Goal: Task Accomplishment & Management: Complete application form

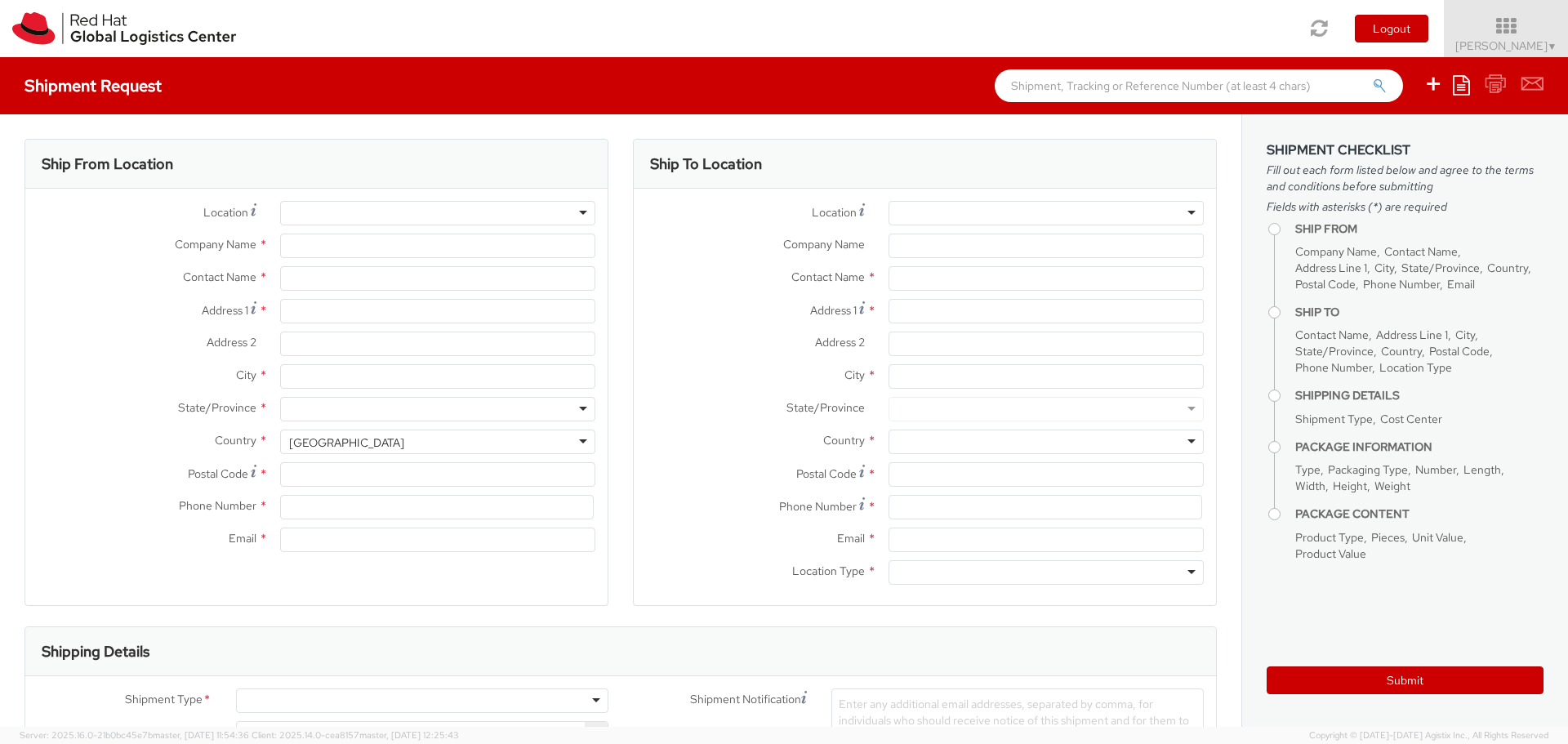
select select "506"
select select
click at [334, 249] on input "Company Name *" at bounding box center [437, 245] width 315 height 24
type input "Red Hat"
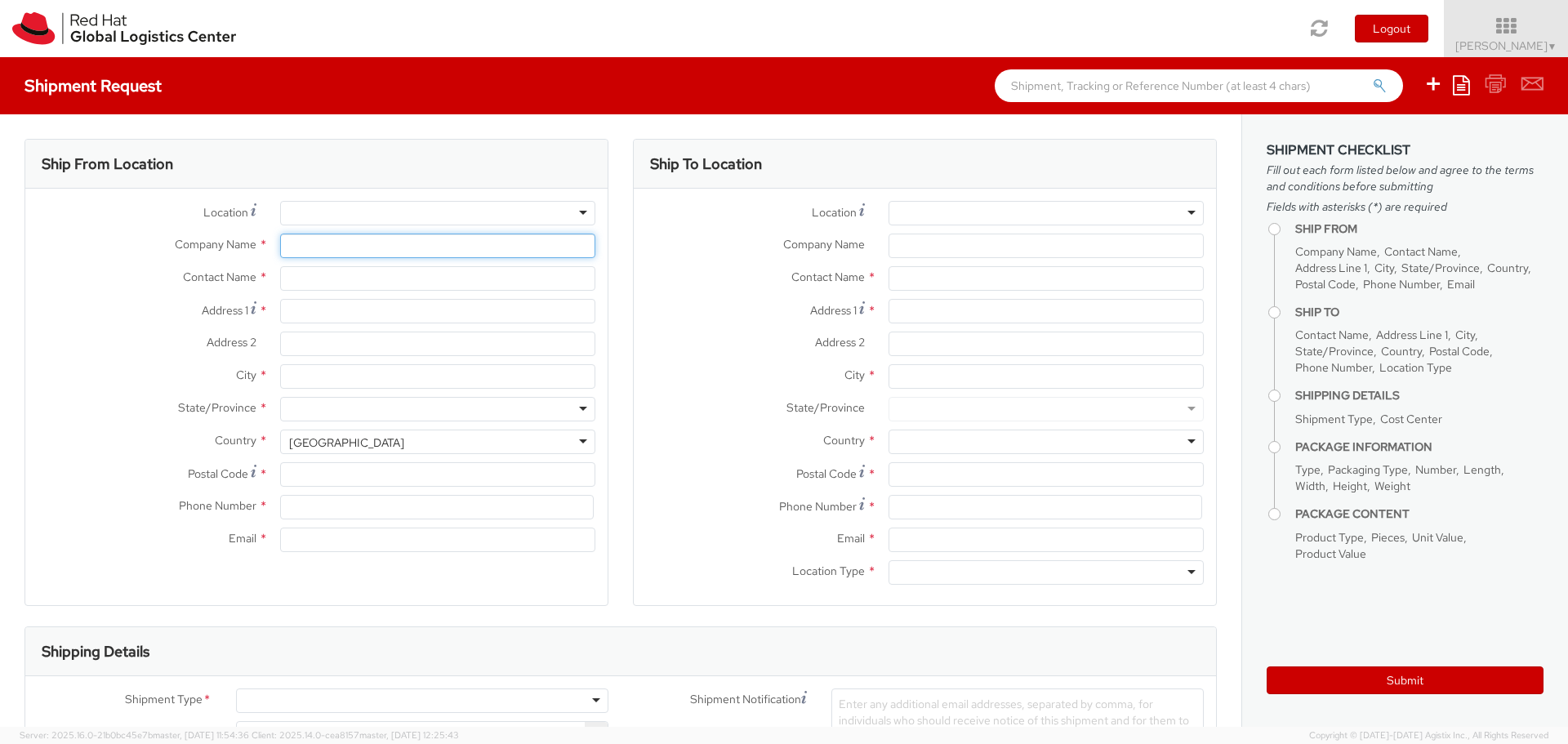
type input "[PERSON_NAME]"
type input "[EMAIL_ADDRESS][DOMAIN_NAME]"
click at [297, 280] on input "[PERSON_NAME]" at bounding box center [437, 278] width 315 height 24
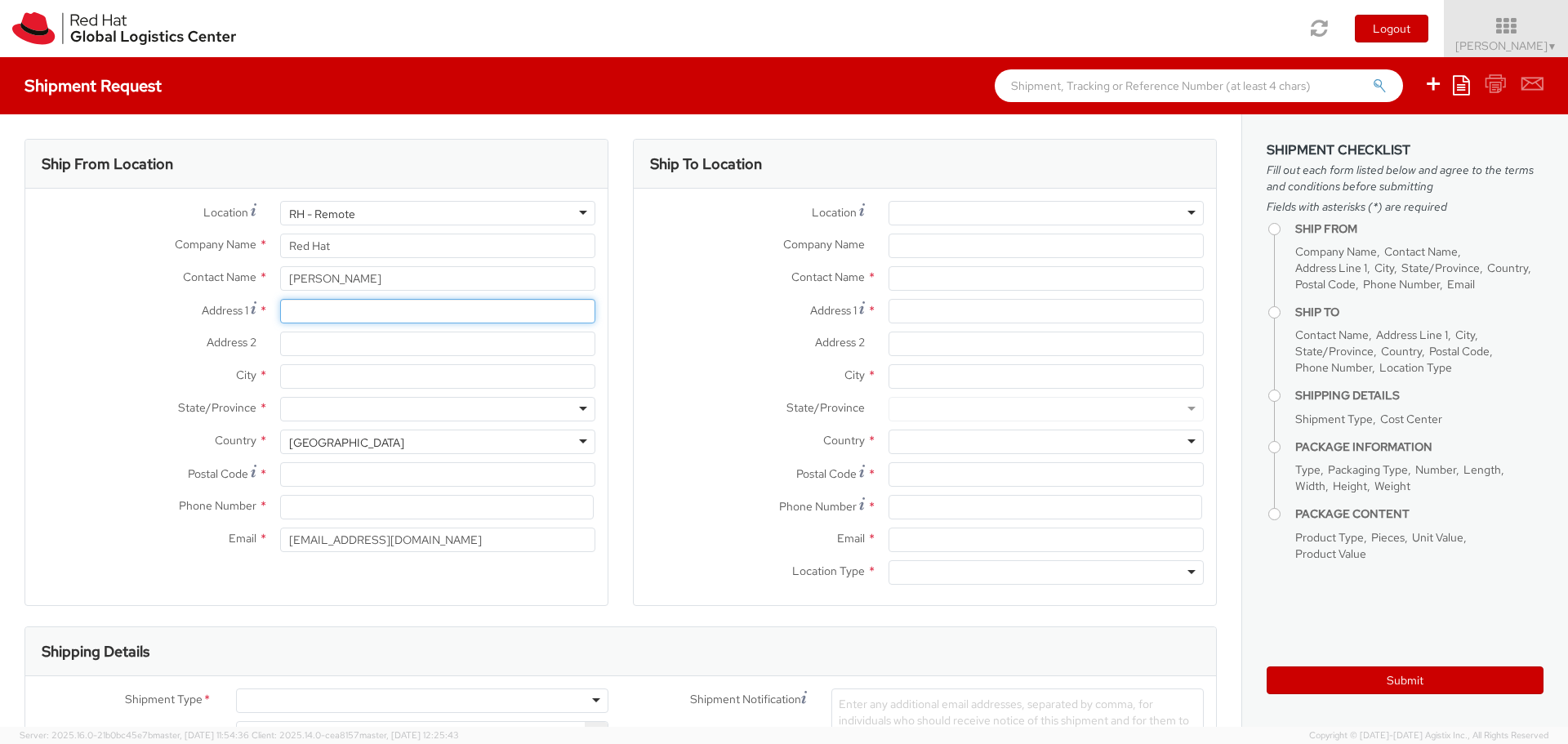
click at [315, 320] on input "Address 1 *" at bounding box center [437, 310] width 315 height 24
type input "[STREET_ADDRESS]"
type input "[GEOGRAPHIC_DATA]"
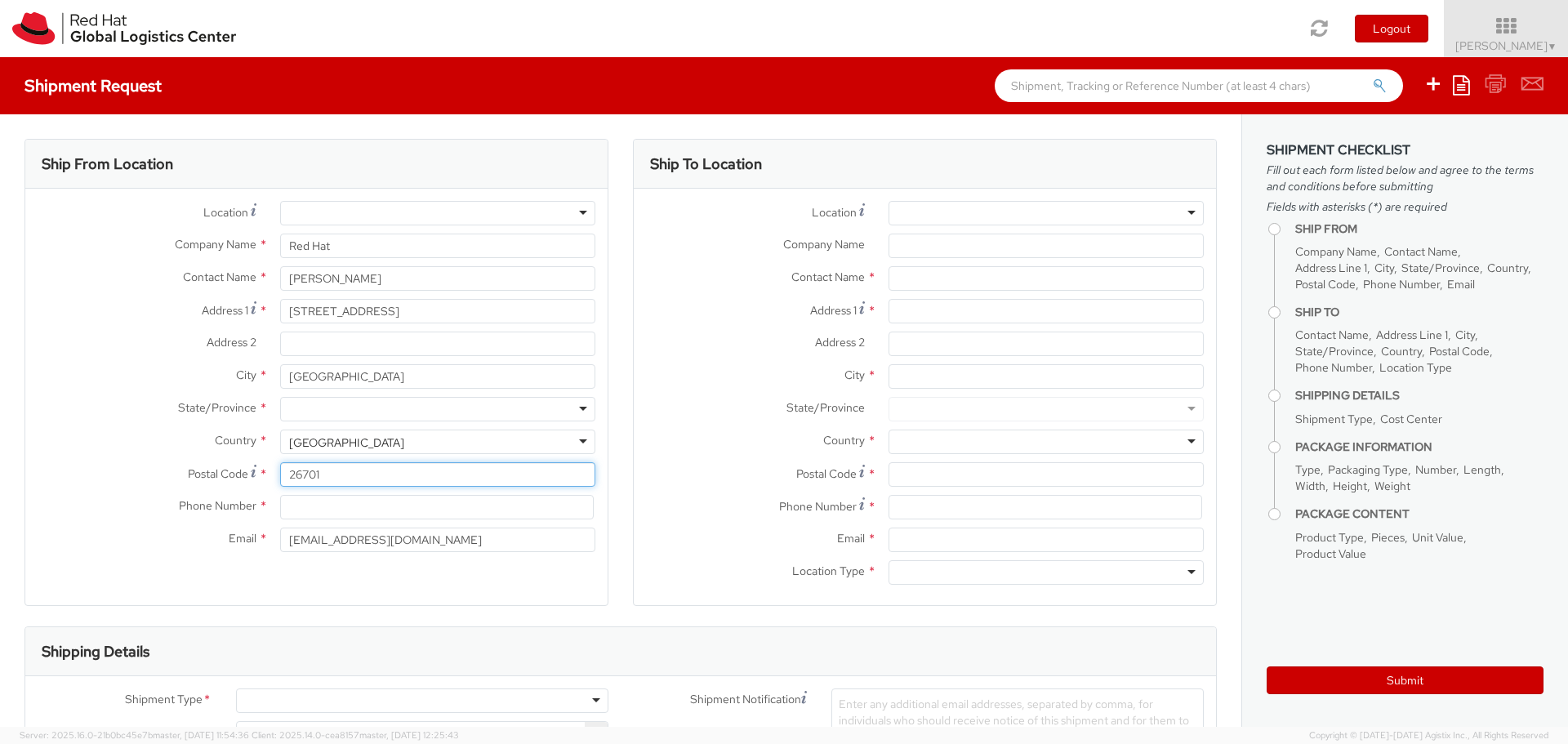
click at [307, 464] on input "26701" at bounding box center [437, 475] width 315 height 24
type input "27601"
click at [295, 503] on input at bounding box center [437, 507] width 313 height 24
type input "4073945155"
click at [318, 401] on div at bounding box center [437, 409] width 315 height 24
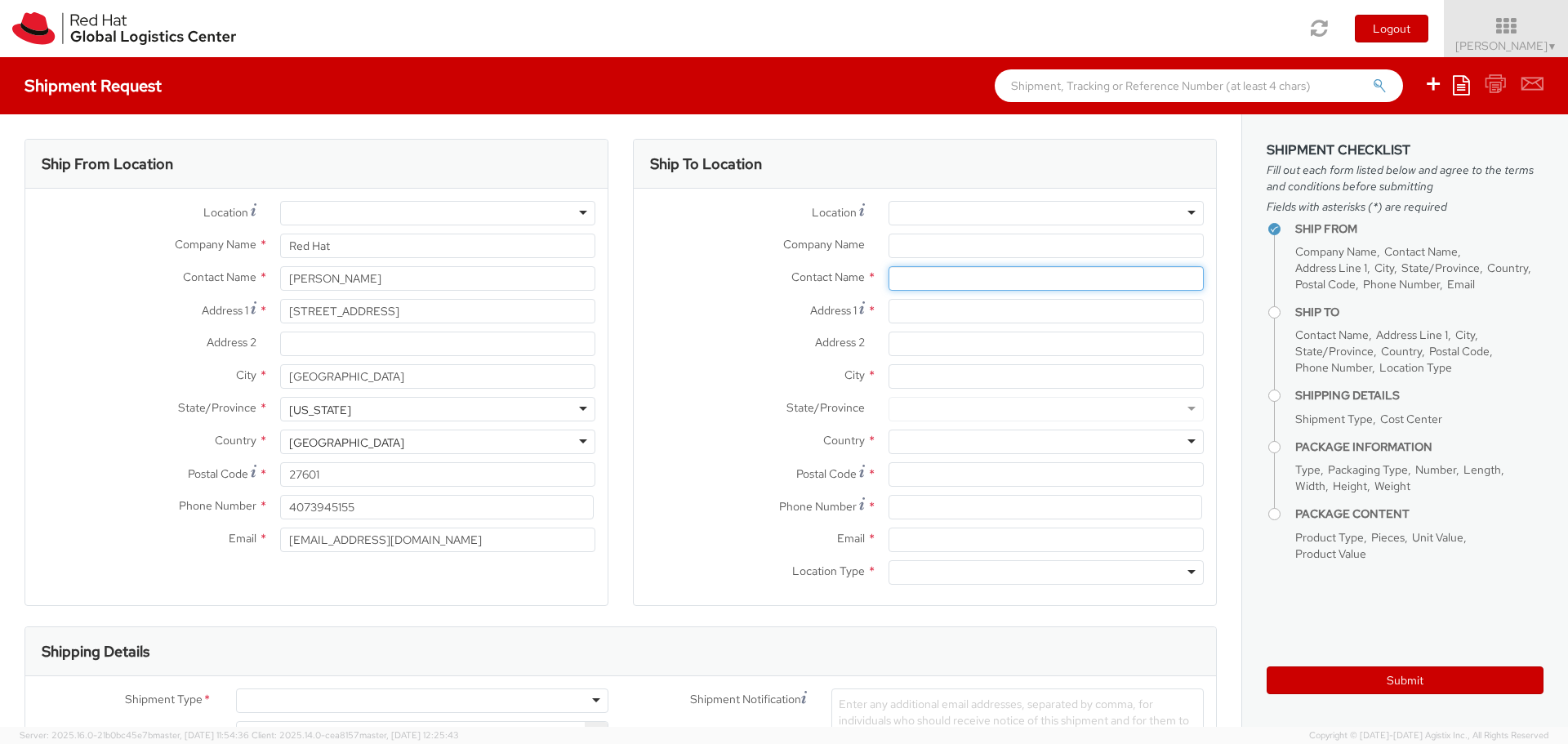
click at [901, 279] on input "text" at bounding box center [1047, 278] width 315 height 24
type input "[PERSON_NAME]"
click at [924, 317] on input "Address 1 For cross streets use street names with '&' or 'and' in between. For …" at bounding box center [1047, 310] width 315 height 24
type input "[STREET_ADDRESS]"
click at [904, 378] on input "City *" at bounding box center [1047, 377] width 315 height 24
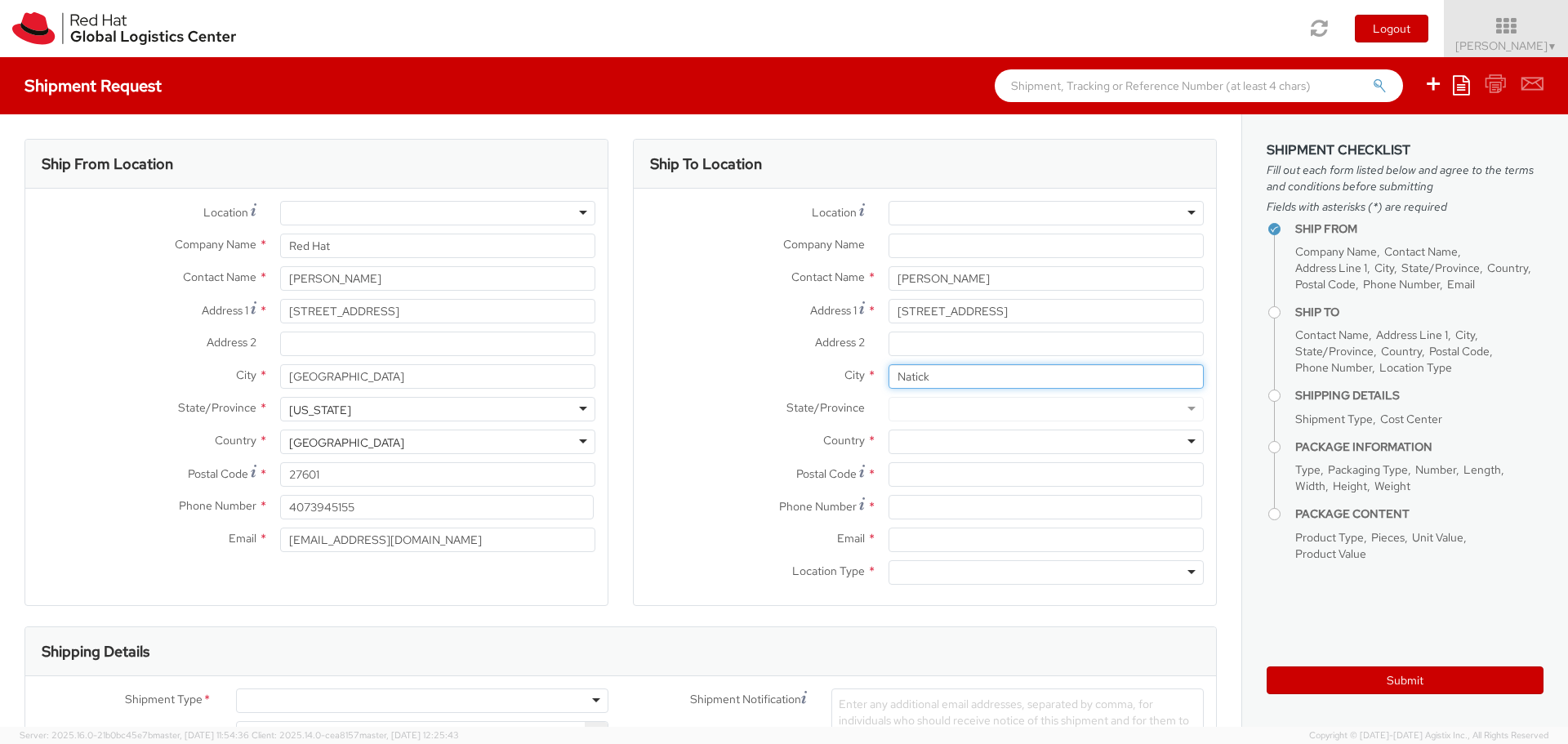
type input "Natick"
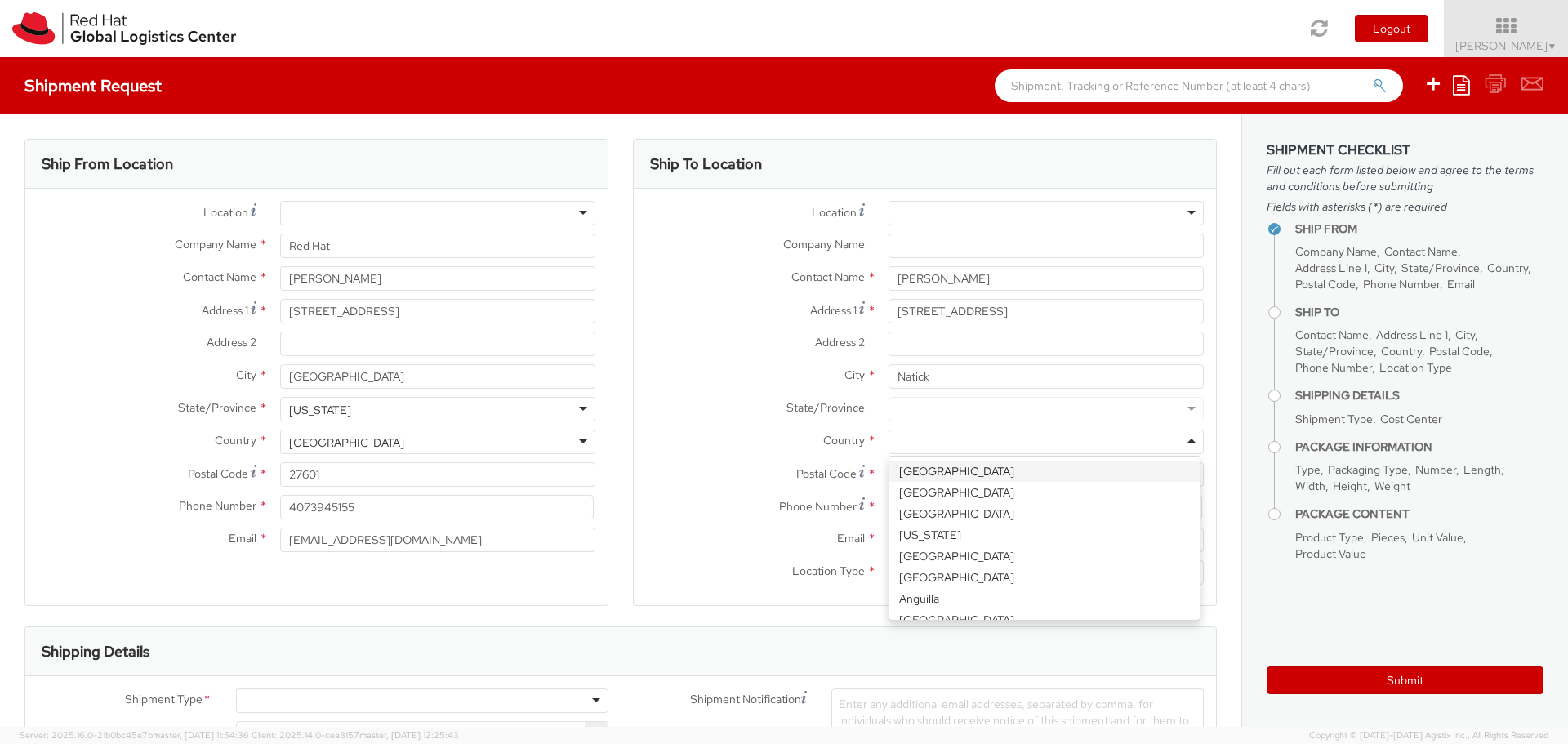
click at [900, 447] on div at bounding box center [1047, 442] width 315 height 24
type input "u"
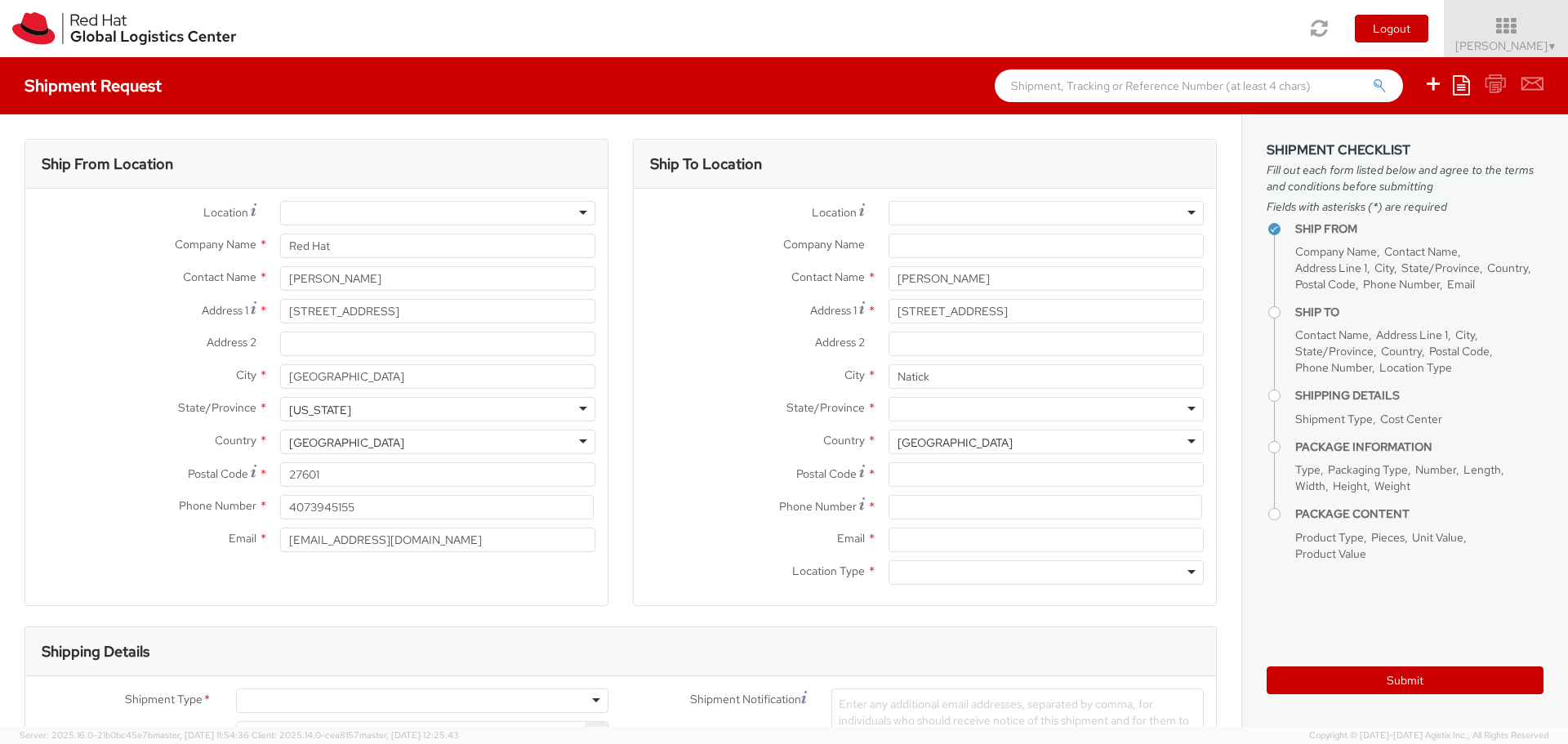
click at [906, 414] on div at bounding box center [1047, 409] width 315 height 24
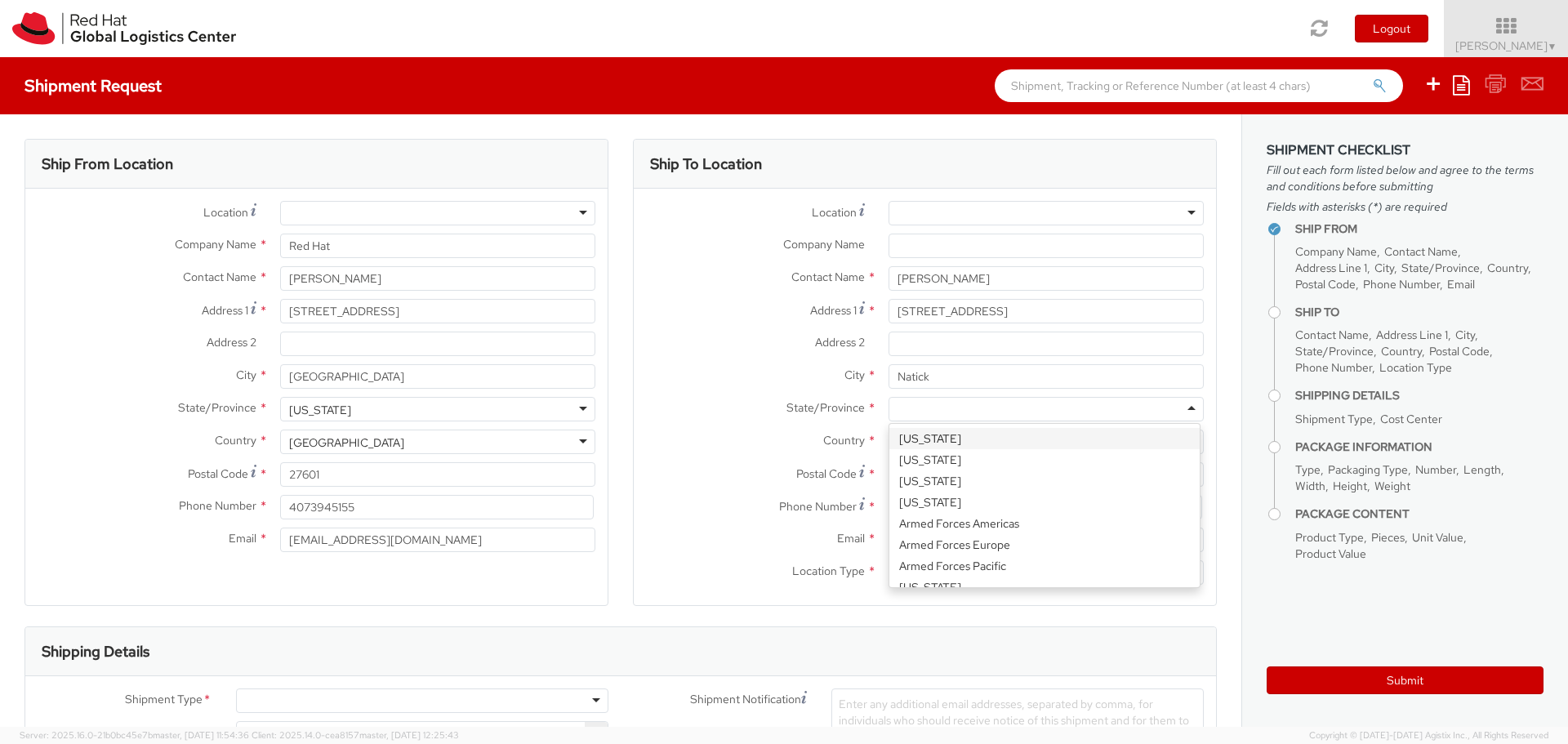
type input "m"
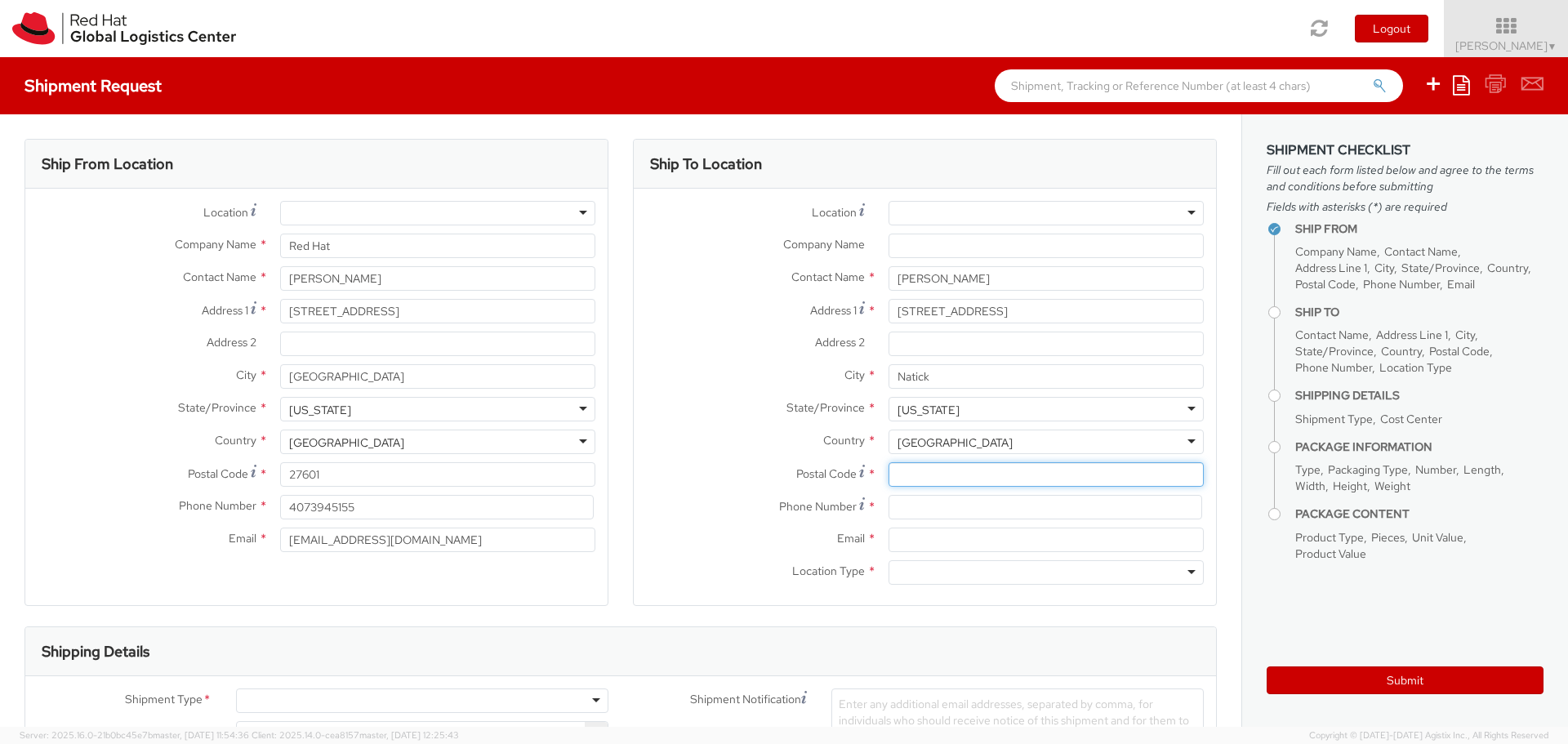
click at [896, 476] on input "Postal Code *" at bounding box center [1047, 475] width 315 height 24
type input "01760"
click at [890, 508] on input at bounding box center [1046, 507] width 313 height 24
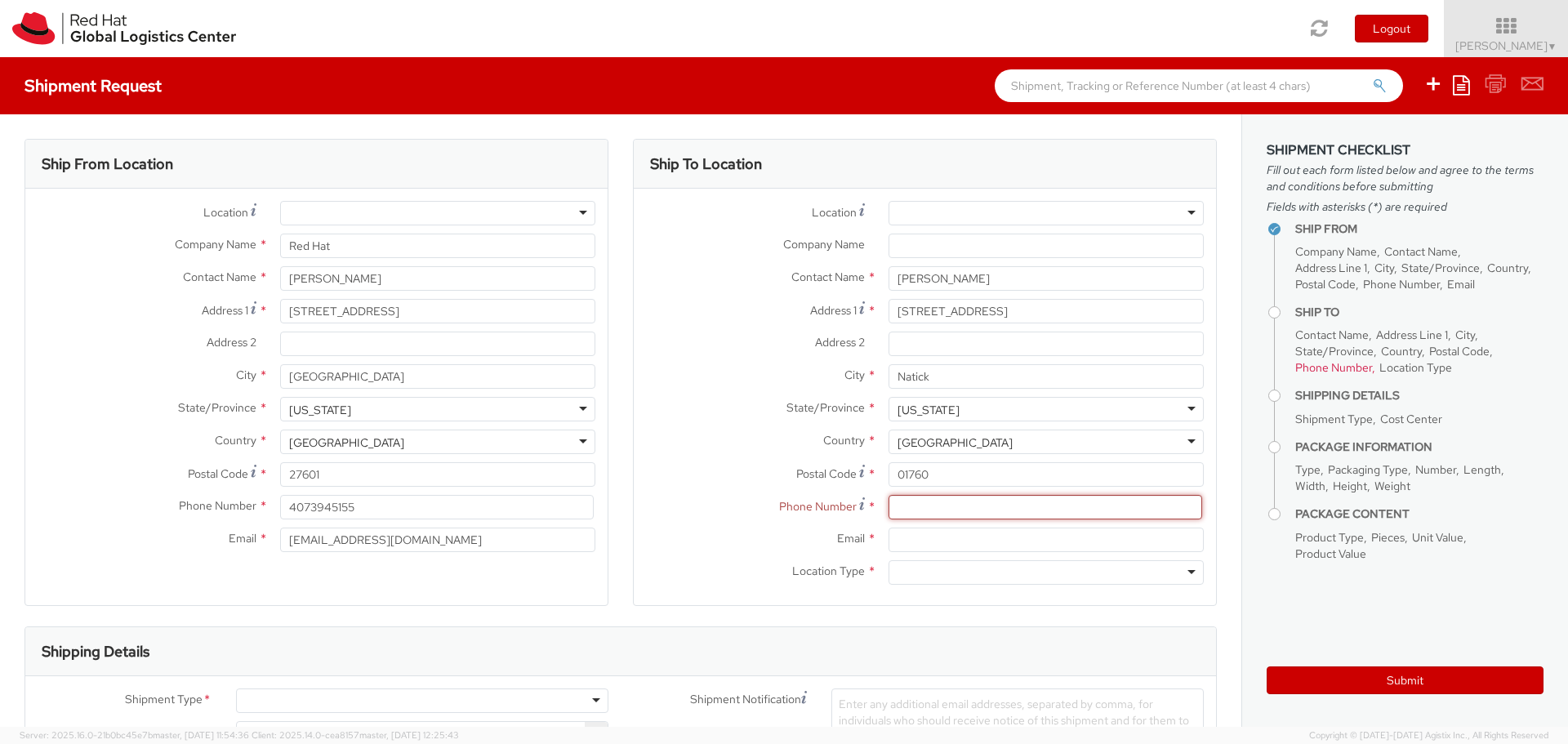
paste input "5083333300"
type input "5083333300"
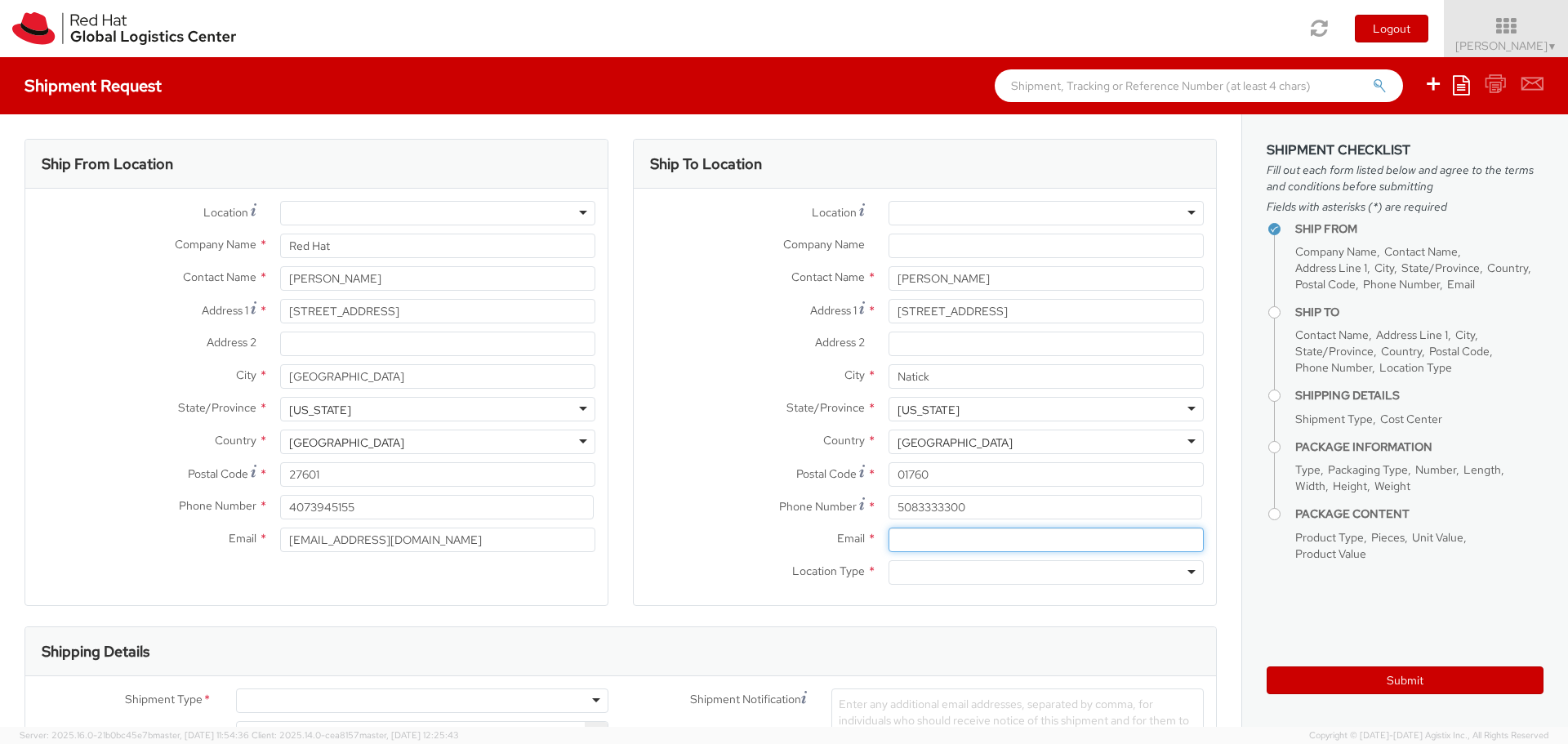
click at [954, 542] on input "Email *" at bounding box center [1047, 540] width 315 height 24
type input "[EMAIL_ADDRESS][DOMAIN_NAME]"
click at [920, 570] on div at bounding box center [1047, 572] width 315 height 24
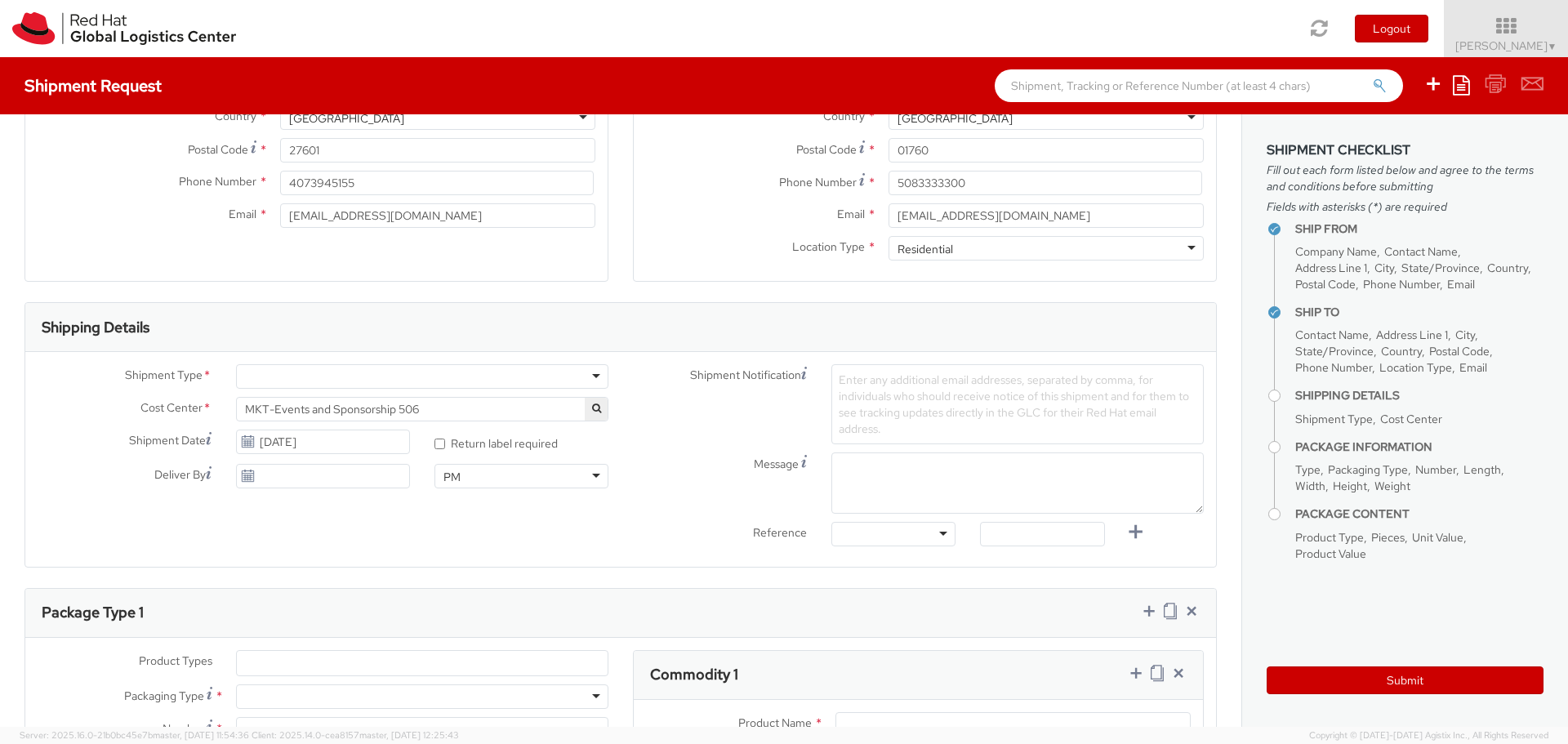
scroll to position [326, 0]
click at [316, 377] on div at bounding box center [422, 374] width 372 height 24
click at [277, 476] on input "[DATE]" at bounding box center [323, 474] width 173 height 24
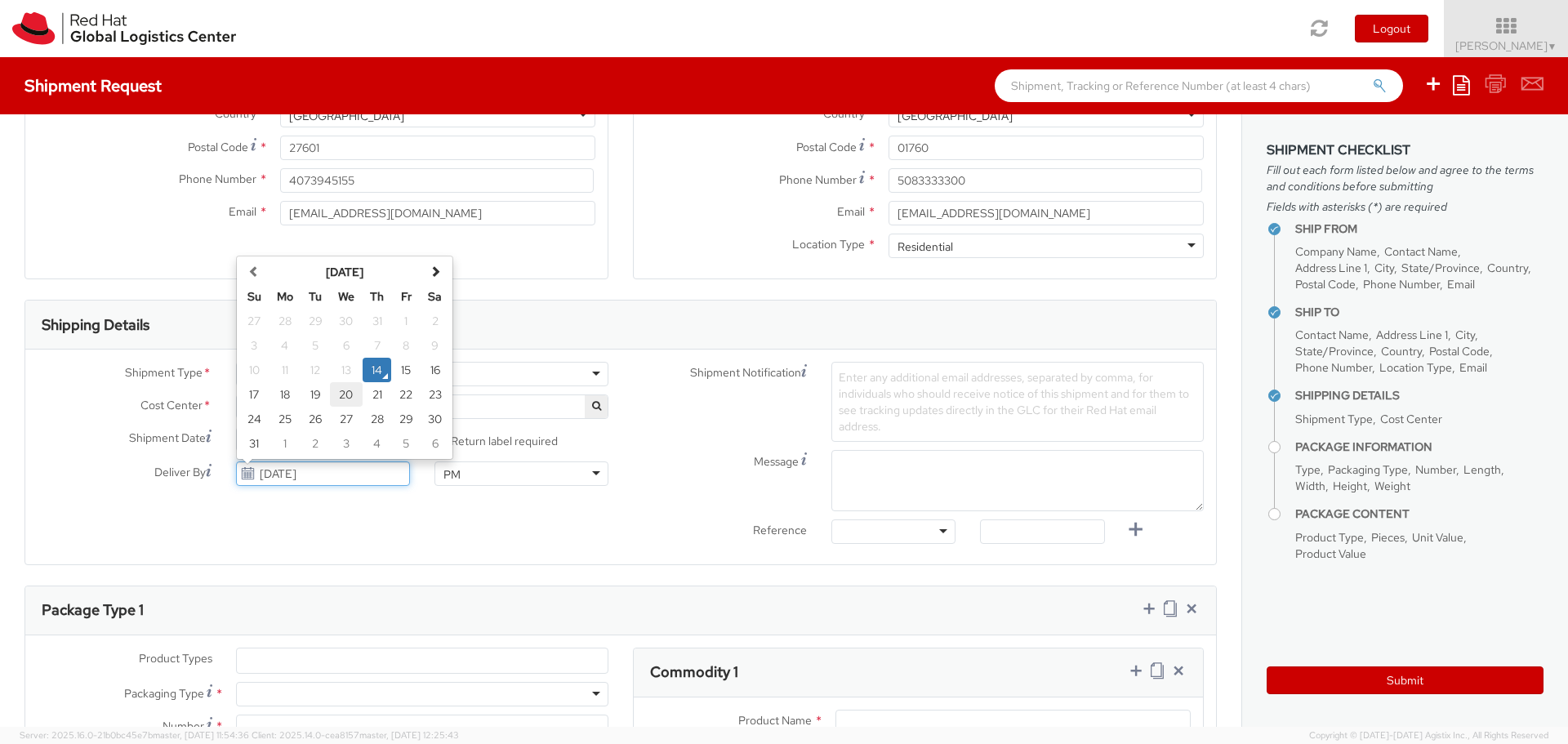
click at [341, 399] on td "20" at bounding box center [346, 394] width 33 height 24
type input "[DATE]"
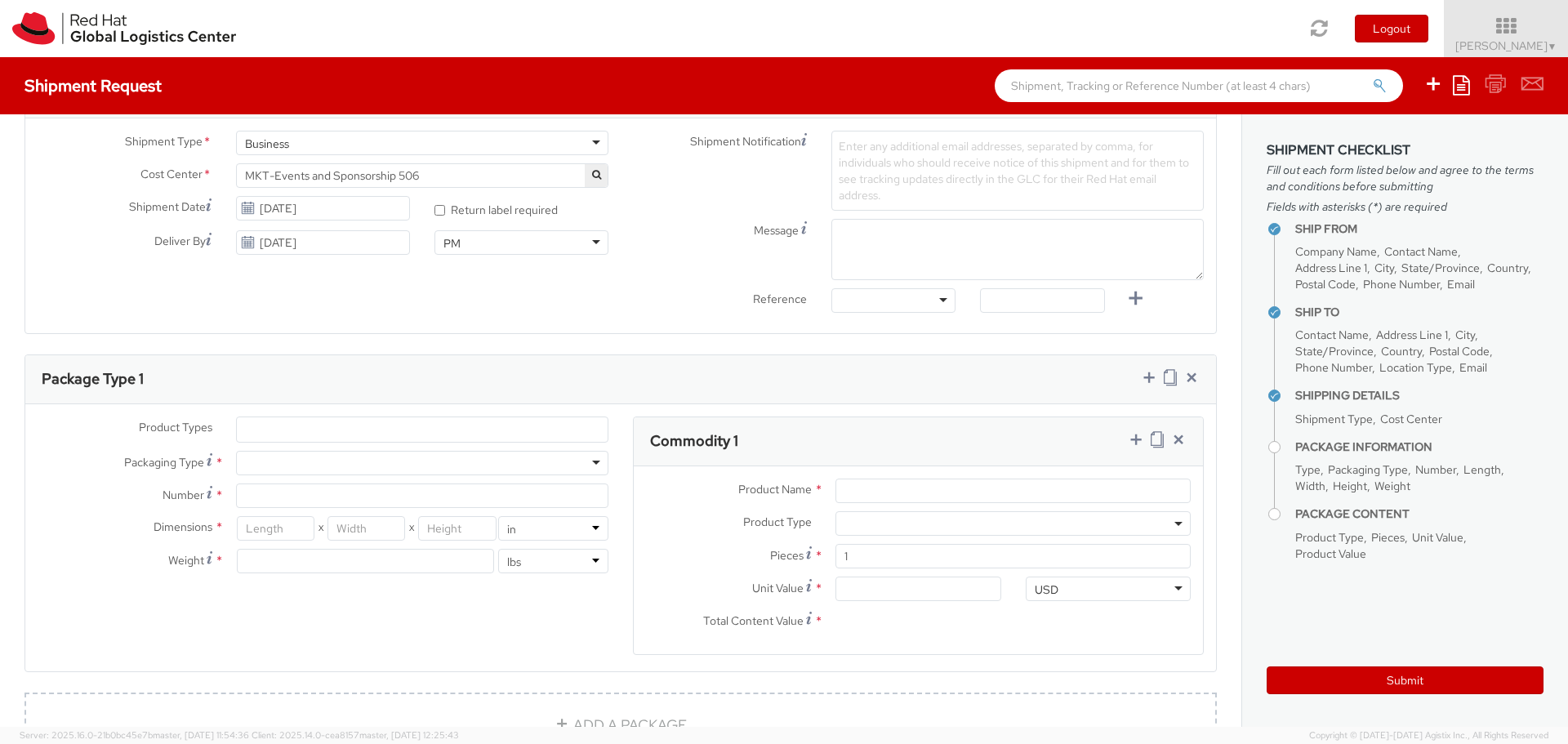
scroll to position [572, 0]
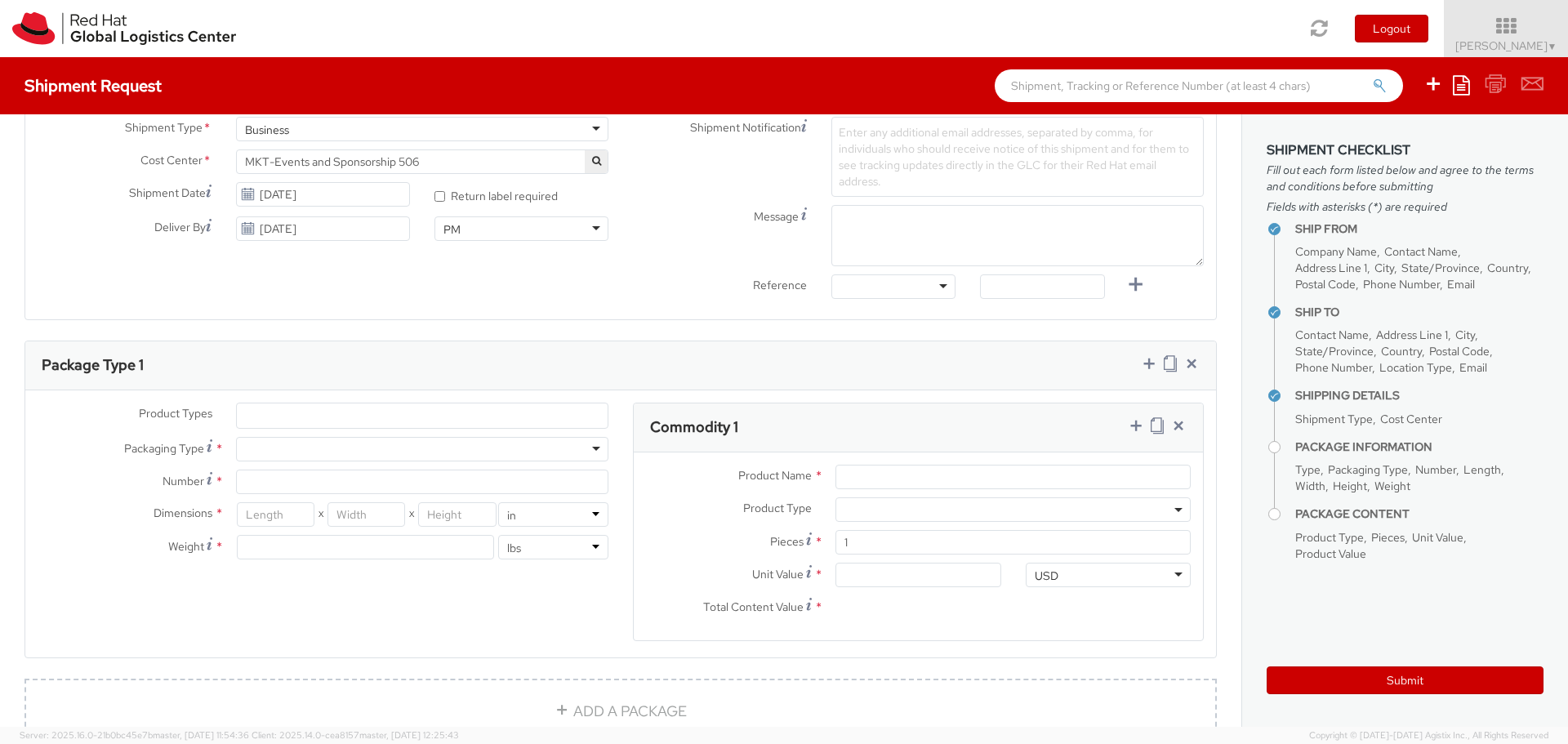
click at [262, 452] on div at bounding box center [422, 448] width 372 height 24
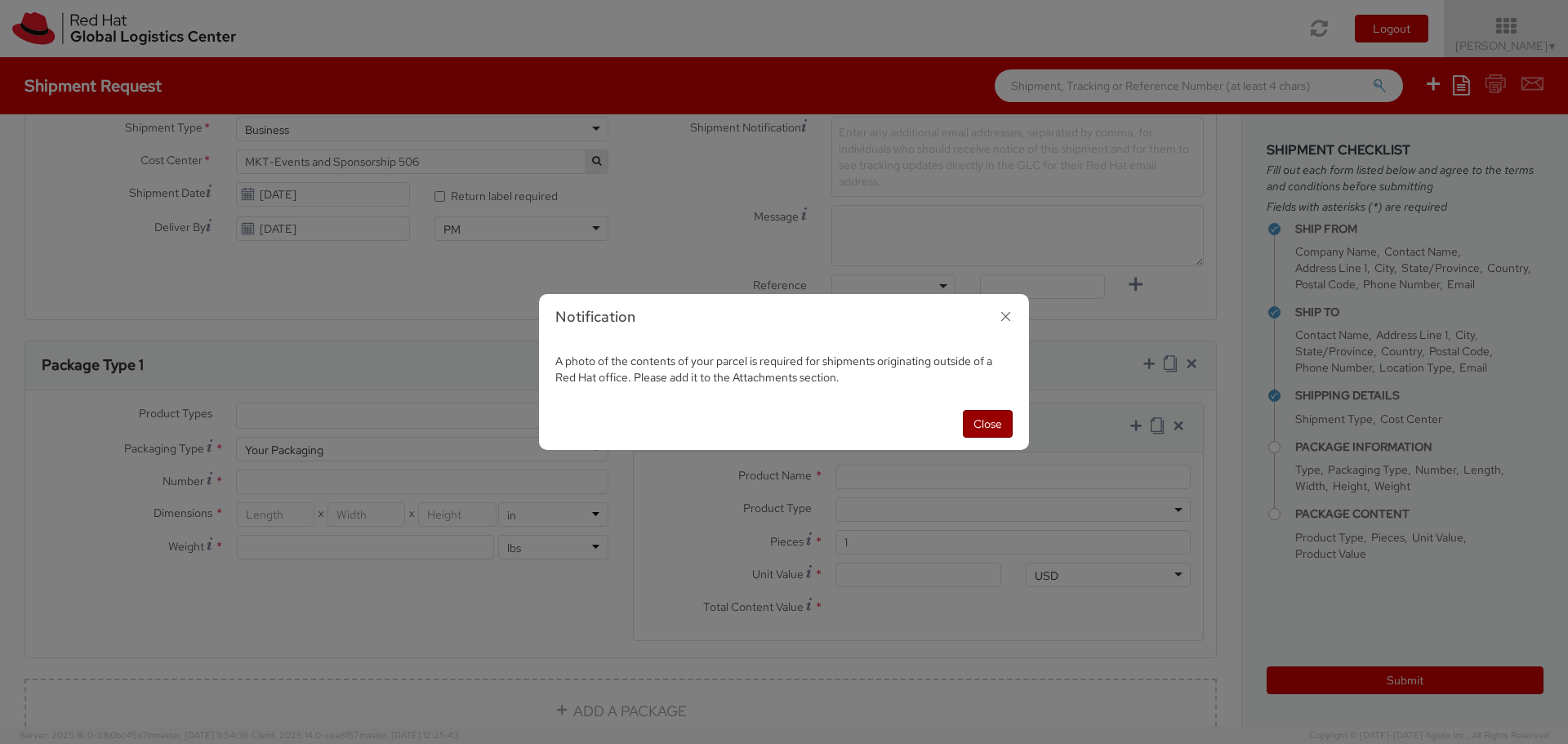
click at [984, 422] on button "Close" at bounding box center [987, 424] width 49 height 28
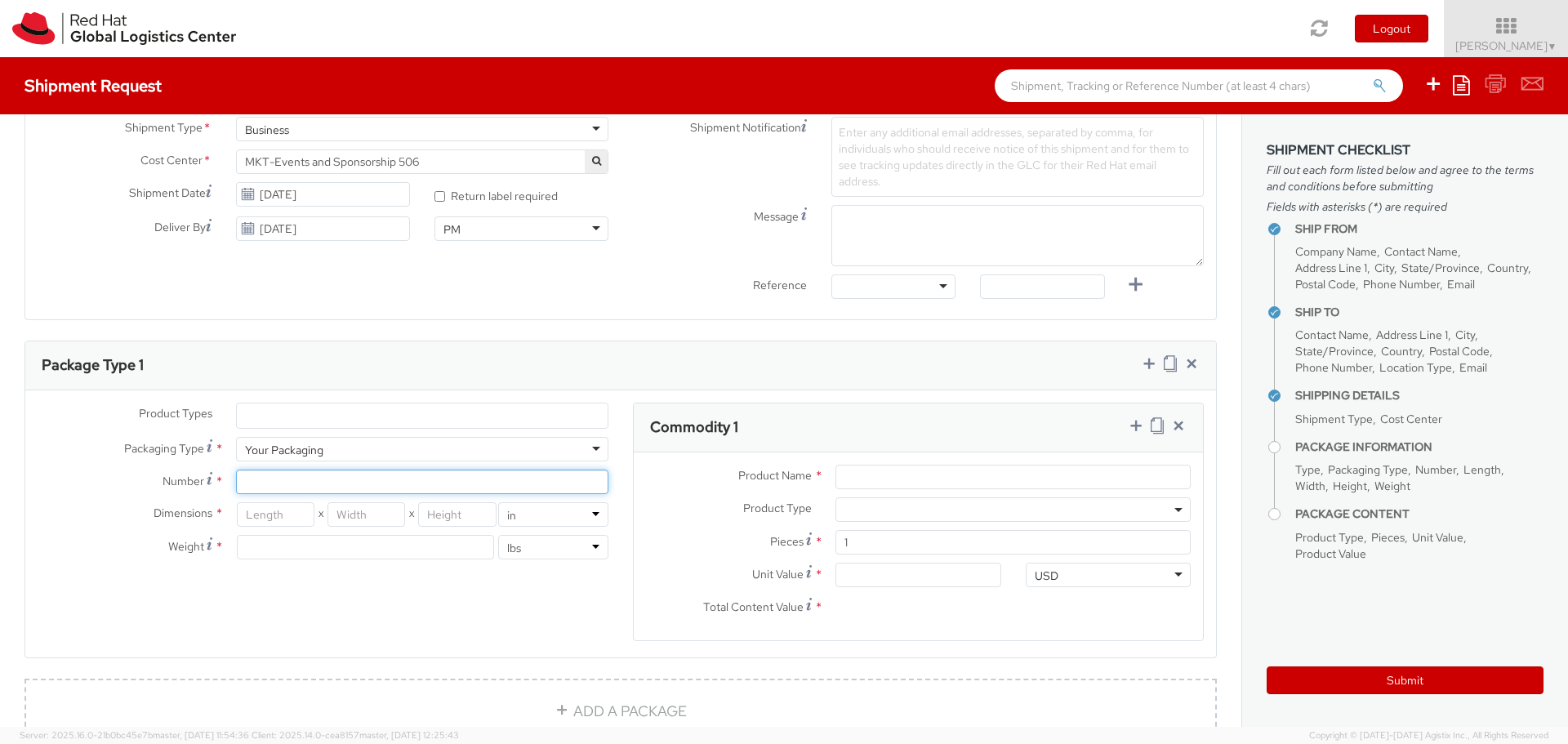
click at [279, 475] on input "Number *" at bounding box center [422, 481] width 372 height 24
type input "1"
click at [281, 518] on input "number" at bounding box center [275, 514] width 77 height 24
type input "9"
click at [368, 516] on input "number" at bounding box center [366, 514] width 77 height 24
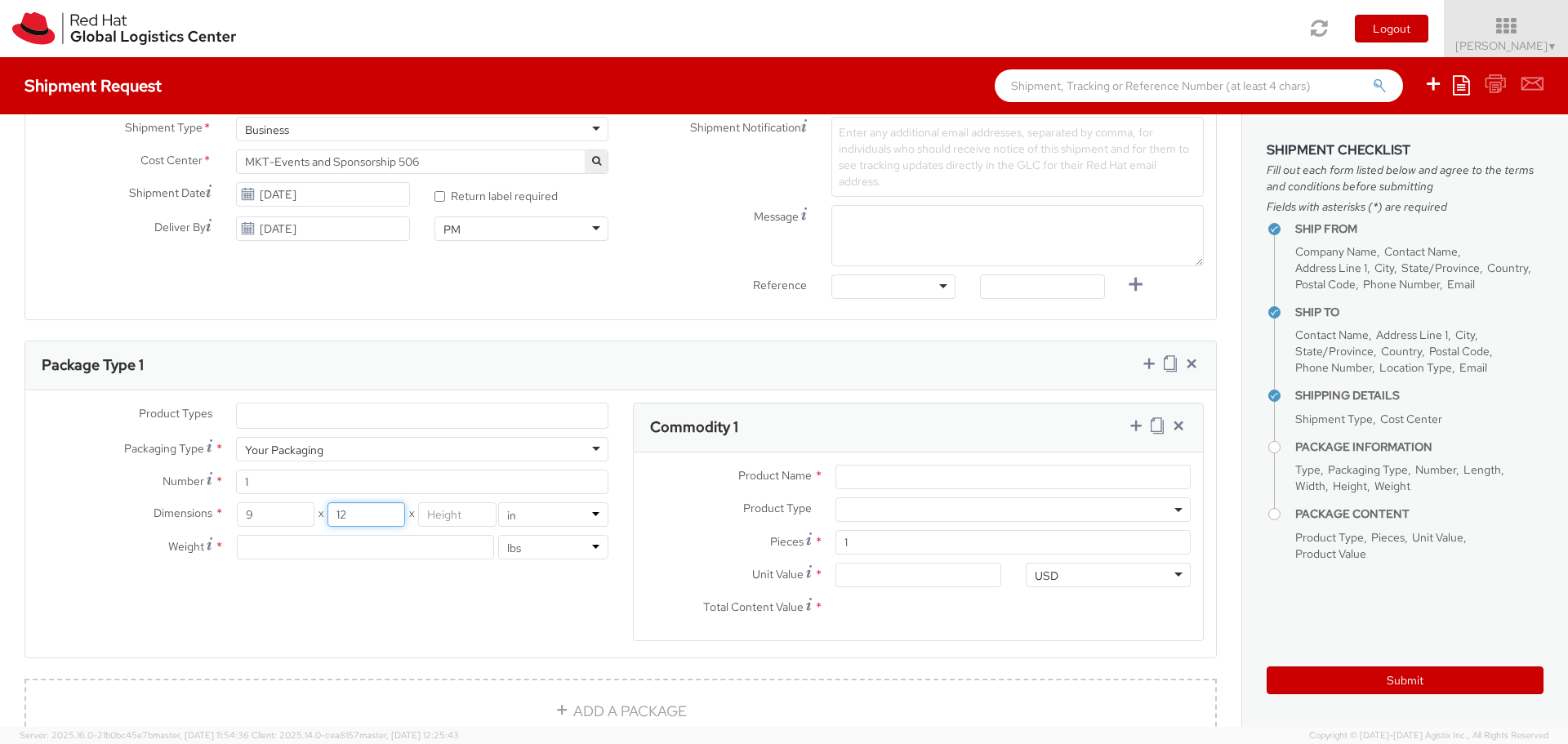
type input "12"
click at [436, 515] on input "number" at bounding box center [456, 514] width 77 height 24
type input "5"
click at [326, 546] on input "number" at bounding box center [366, 547] width 257 height 24
type input "4"
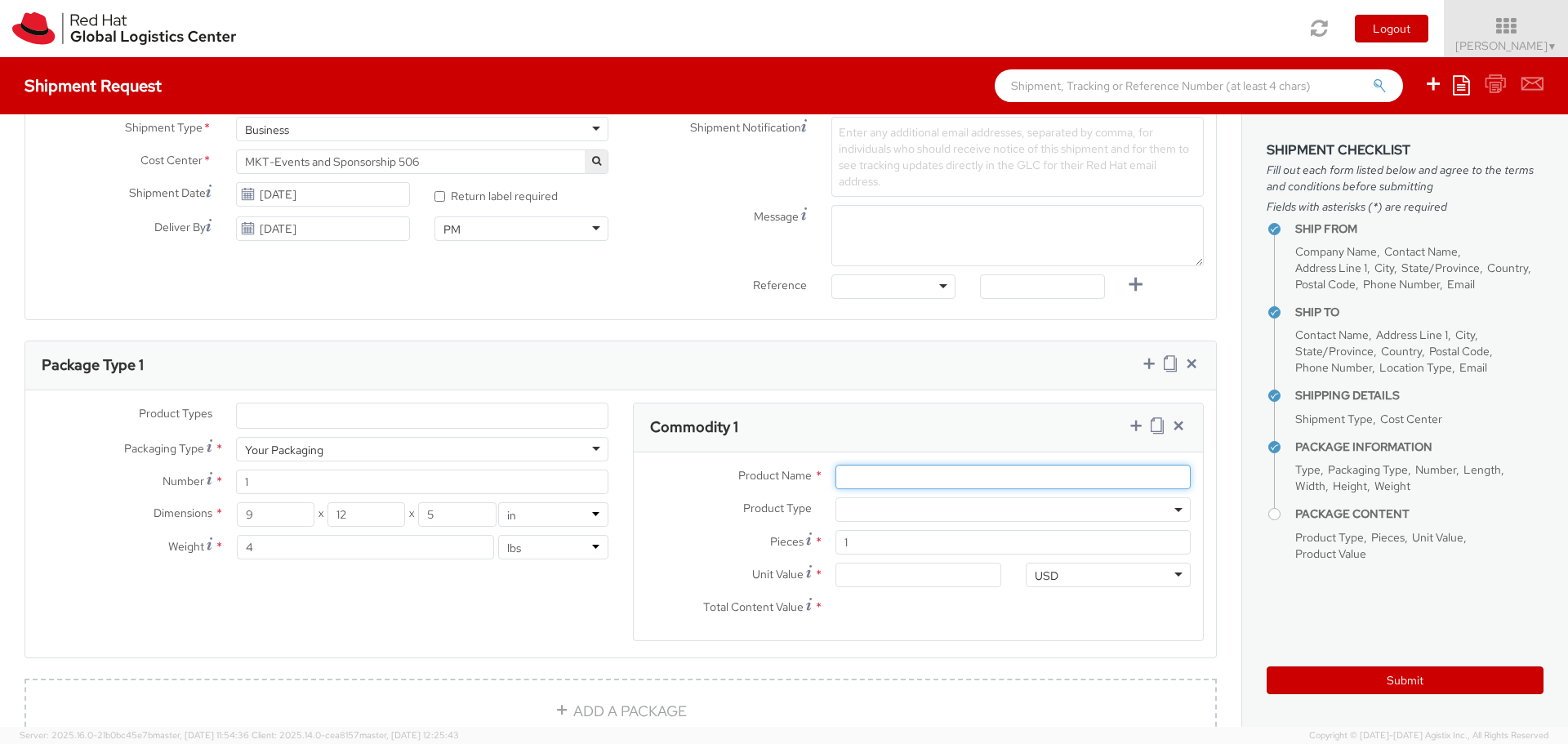
click at [860, 475] on input "Product Name *" at bounding box center [1013, 476] width 355 height 24
type input "S"
type input "Conference shirts"
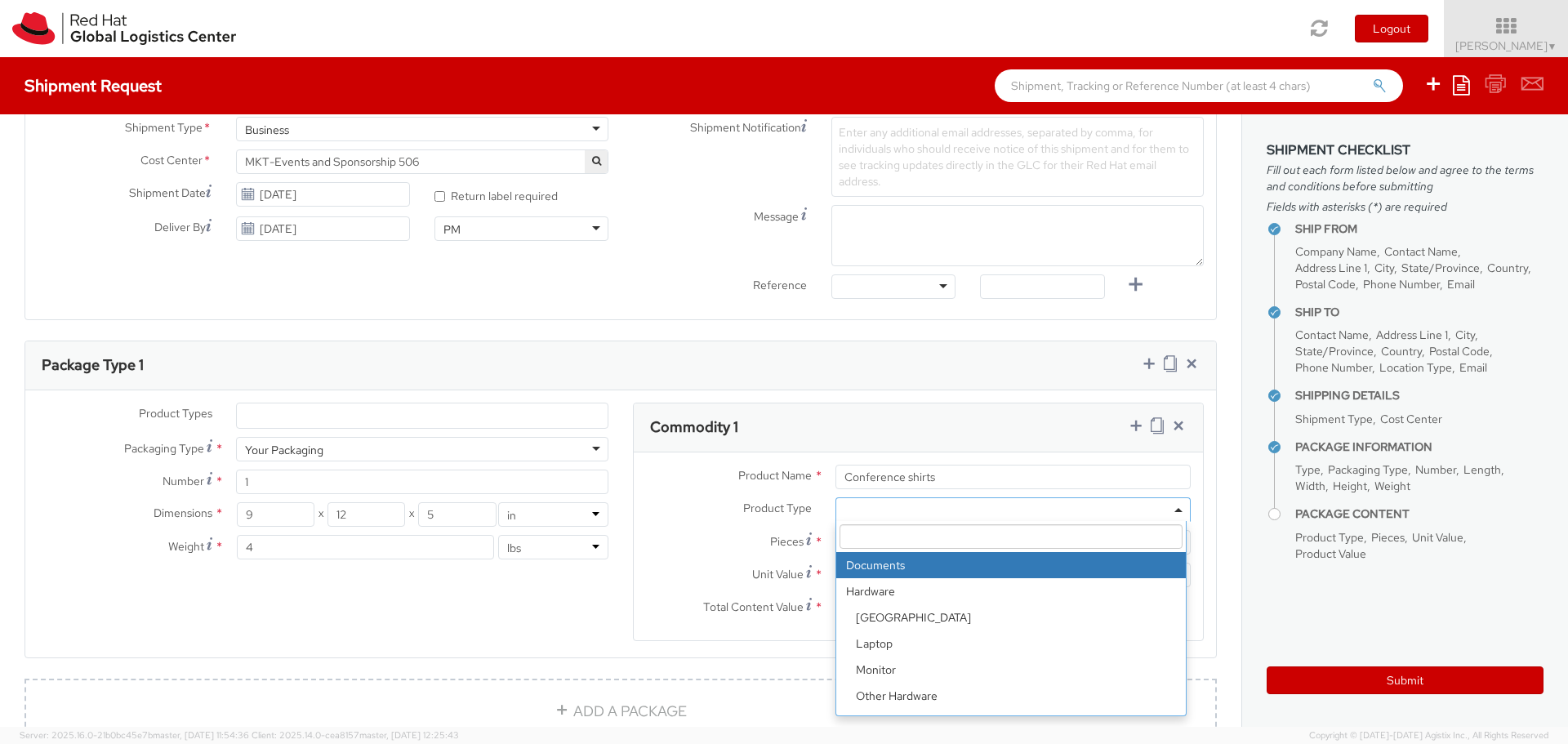
click at [852, 517] on span at bounding box center [1013, 509] width 355 height 24
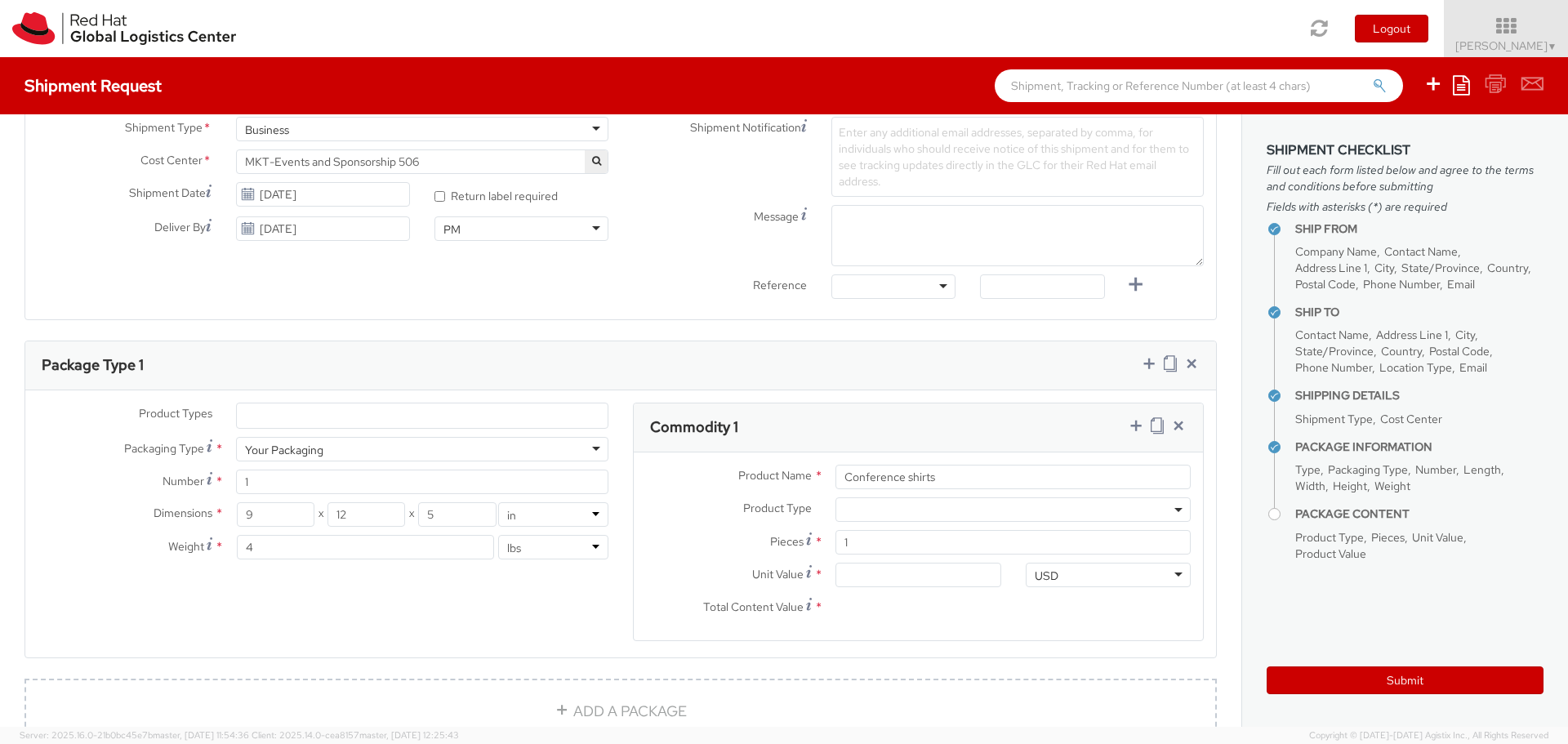
click at [701, 535] on label "Pieces *" at bounding box center [728, 541] width 189 height 22
click at [836, 535] on input "1" at bounding box center [1013, 542] width 355 height 24
click at [847, 579] on input "Unit Value *" at bounding box center [918, 574] width 165 height 24
type input "5.00"
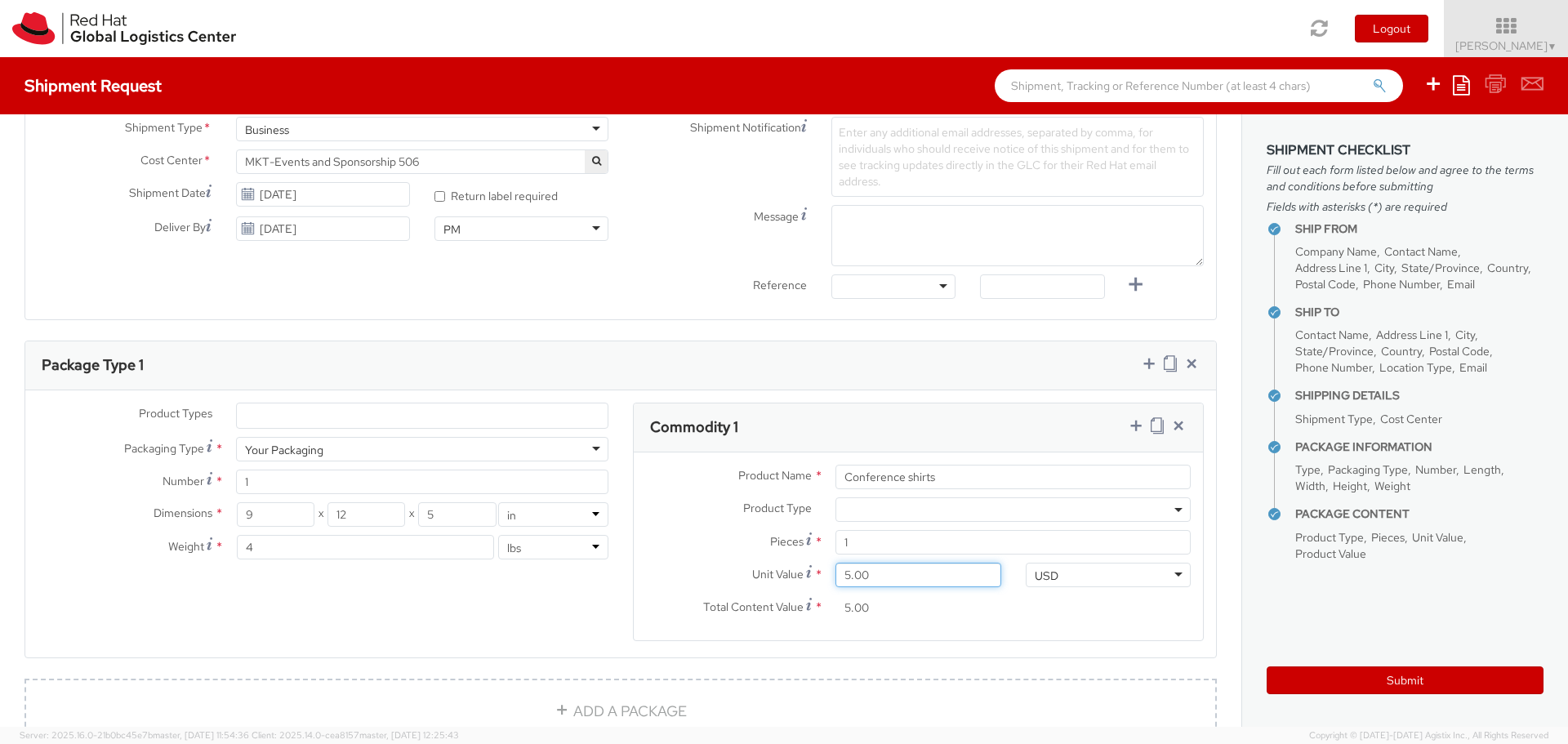
type input "50.00"
click at [842, 542] on input "1" at bounding box center [1013, 542] width 355 height 24
type input "0.00"
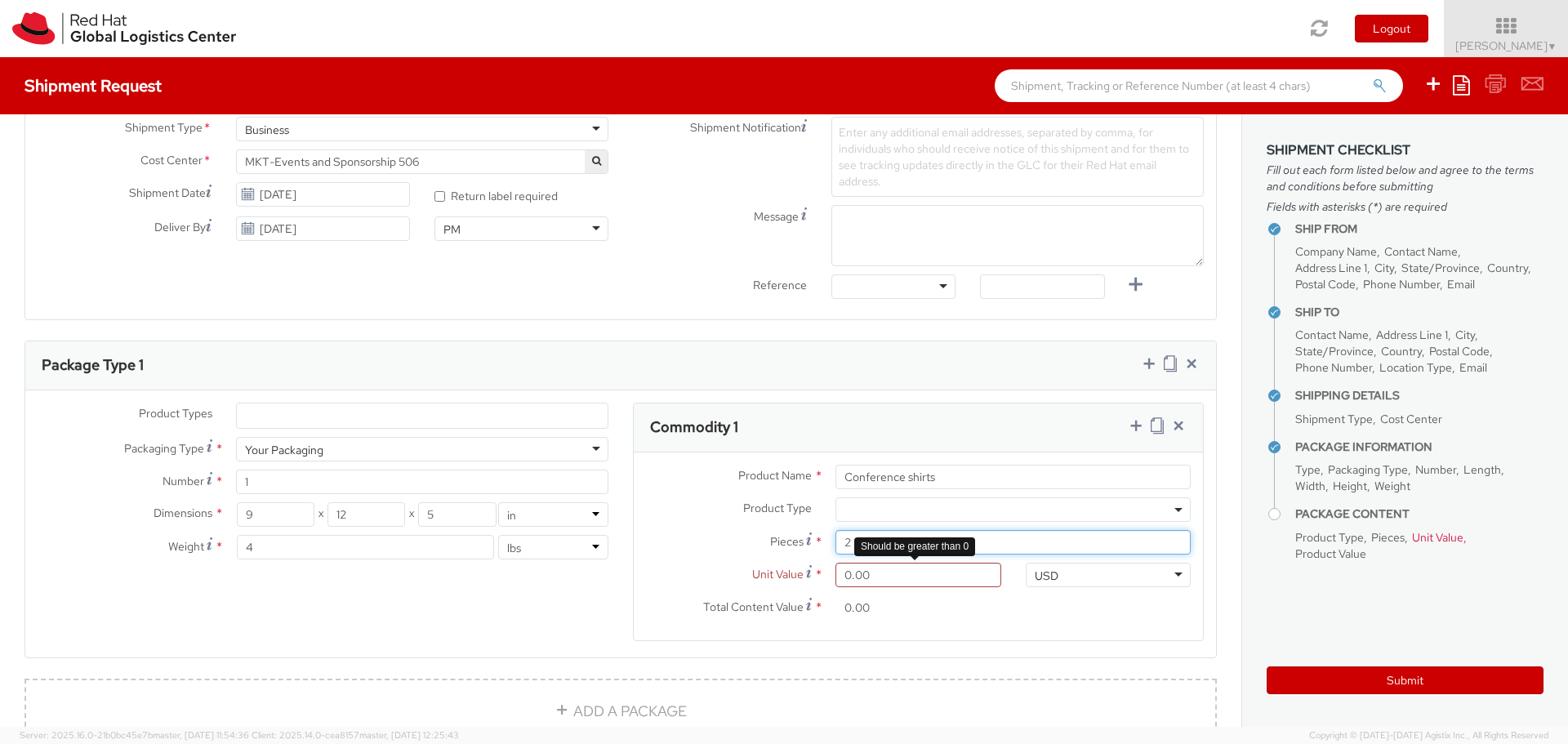
type input "2"
click at [842, 577] on input "0.00" at bounding box center [918, 574] width 165 height 24
type input "3.00"
type input "6.00"
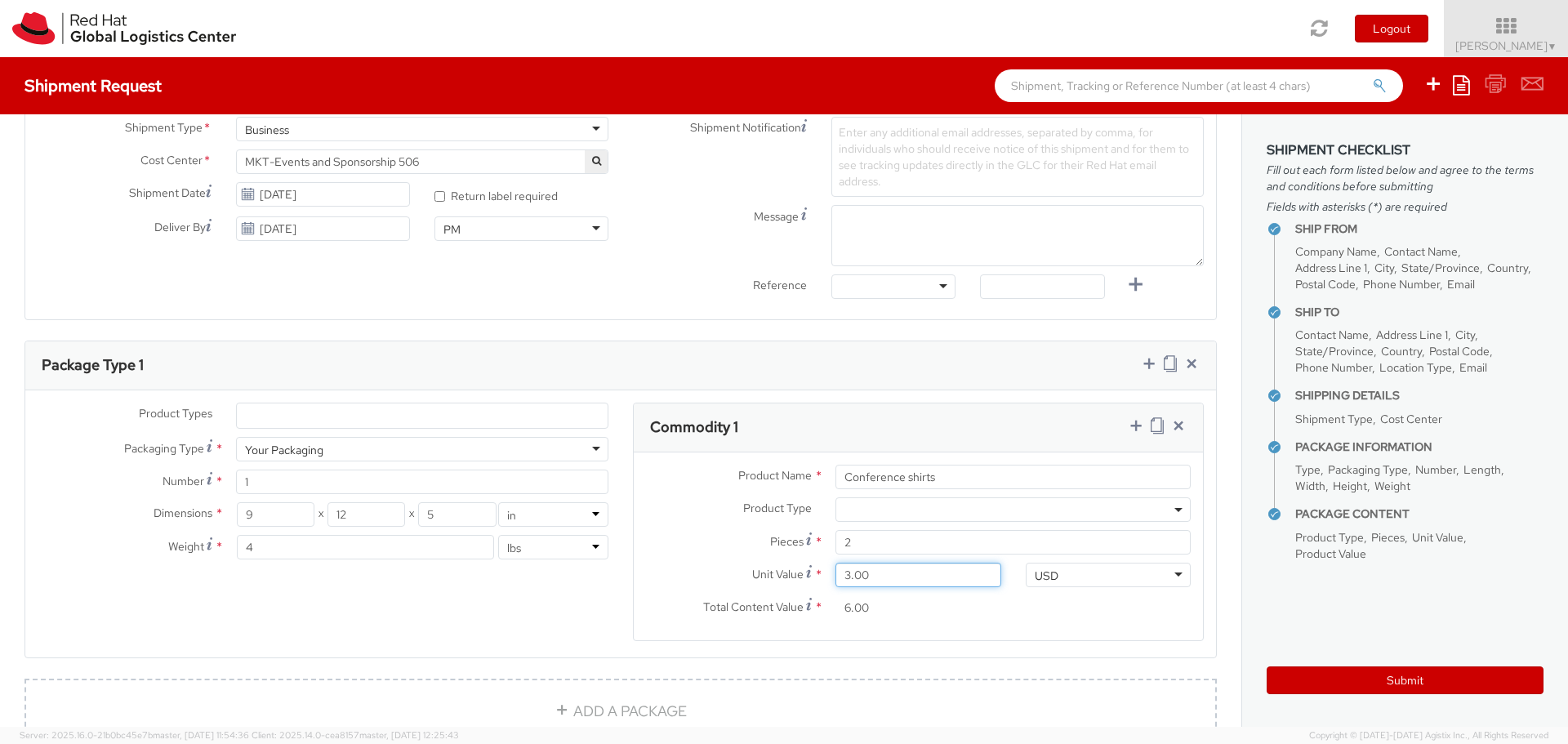
type input "35.00"
type input "70.00"
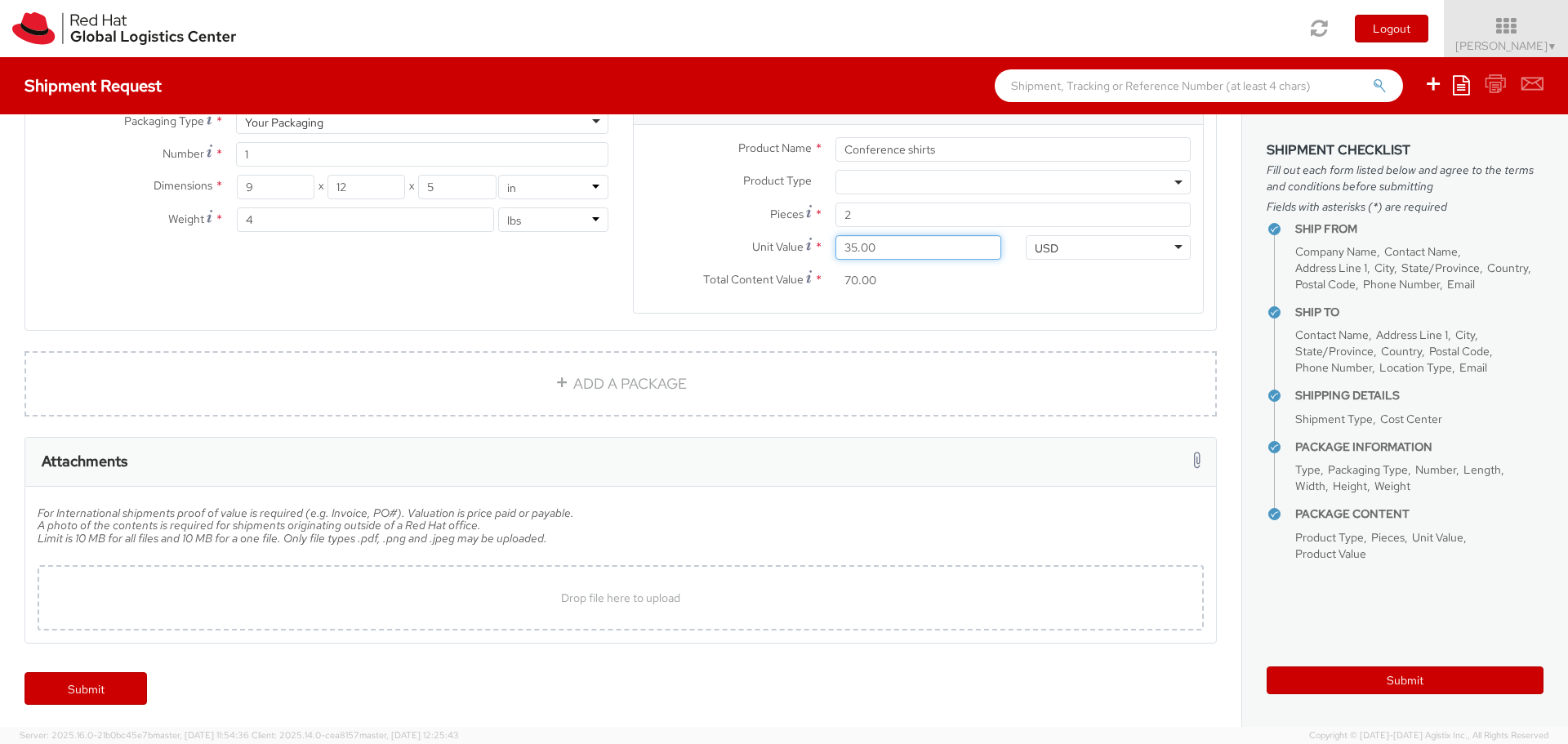
scroll to position [902, 0]
click at [582, 591] on span "Drop file here to upload" at bounding box center [621, 595] width 119 height 15
